Goal: Information Seeking & Learning: Learn about a topic

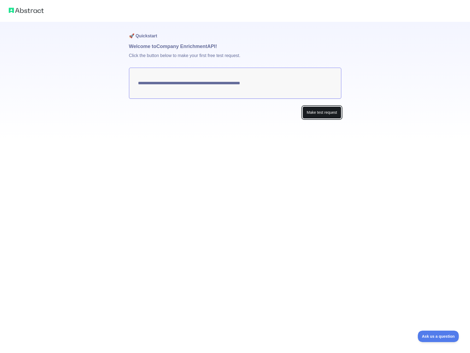
click at [318, 113] on button "Make test request" at bounding box center [321, 112] width 38 height 12
click at [245, 83] on textarea "**********" at bounding box center [235, 83] width 212 height 31
click at [28, 13] on img at bounding box center [26, 11] width 35 height 8
click at [28, 9] on img at bounding box center [26, 11] width 35 height 8
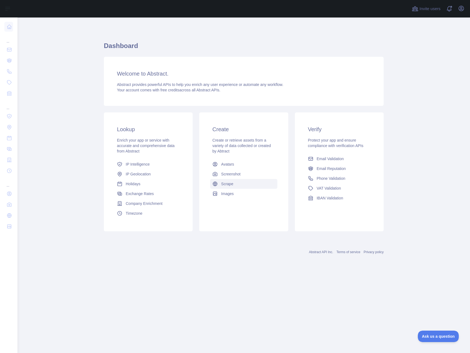
click at [234, 184] on link "Scrape" at bounding box center [243, 184] width 67 height 10
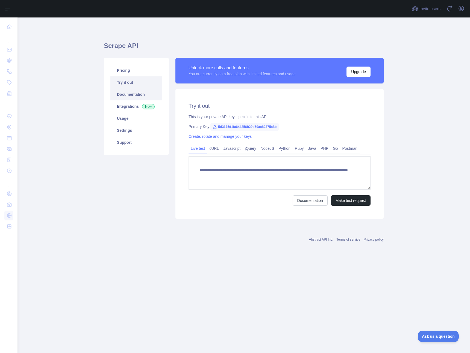
click at [129, 95] on link "Documentation" at bounding box center [136, 94] width 52 height 12
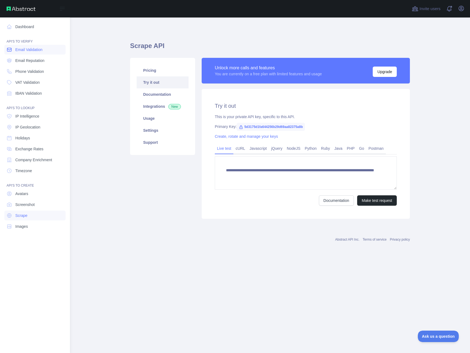
click at [18, 49] on span "Email Validation" at bounding box center [28, 49] width 27 height 5
click at [33, 68] on link "Phone Validation" at bounding box center [34, 72] width 61 height 10
click at [34, 76] on nav "Dashboard API'S TO VERIFY Email Validation Email Reputation Phone Validation VA…" at bounding box center [34, 180] width 61 height 327
click at [30, 118] on span "IP Intelligence" at bounding box center [27, 116] width 24 height 5
click at [35, 128] on span "IP Geolocation" at bounding box center [27, 126] width 25 height 5
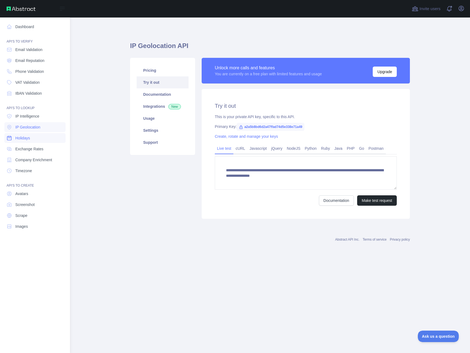
click at [32, 141] on link "Holidays" at bounding box center [34, 138] width 61 height 10
click at [35, 152] on link "Exchange Rates" at bounding box center [34, 149] width 61 height 10
click at [37, 158] on span "Company Enrichment" at bounding box center [33, 159] width 37 height 5
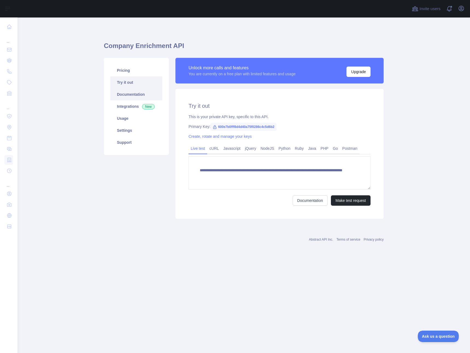
click at [143, 95] on link "Documentation" at bounding box center [136, 94] width 52 height 12
click at [133, 93] on link "Documentation" at bounding box center [136, 94] width 52 height 12
click at [126, 113] on link "Usage" at bounding box center [136, 118] width 52 height 12
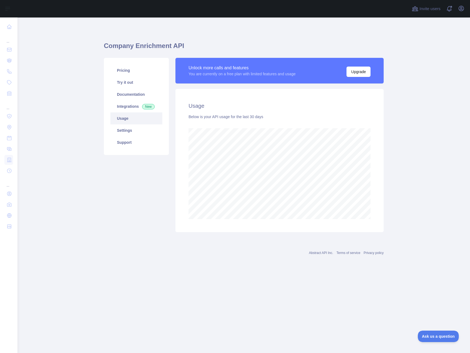
scroll to position [336, 452]
click at [128, 91] on link "Documentation" at bounding box center [136, 94] width 52 height 12
